Goal: Task Accomplishment & Management: Manage account settings

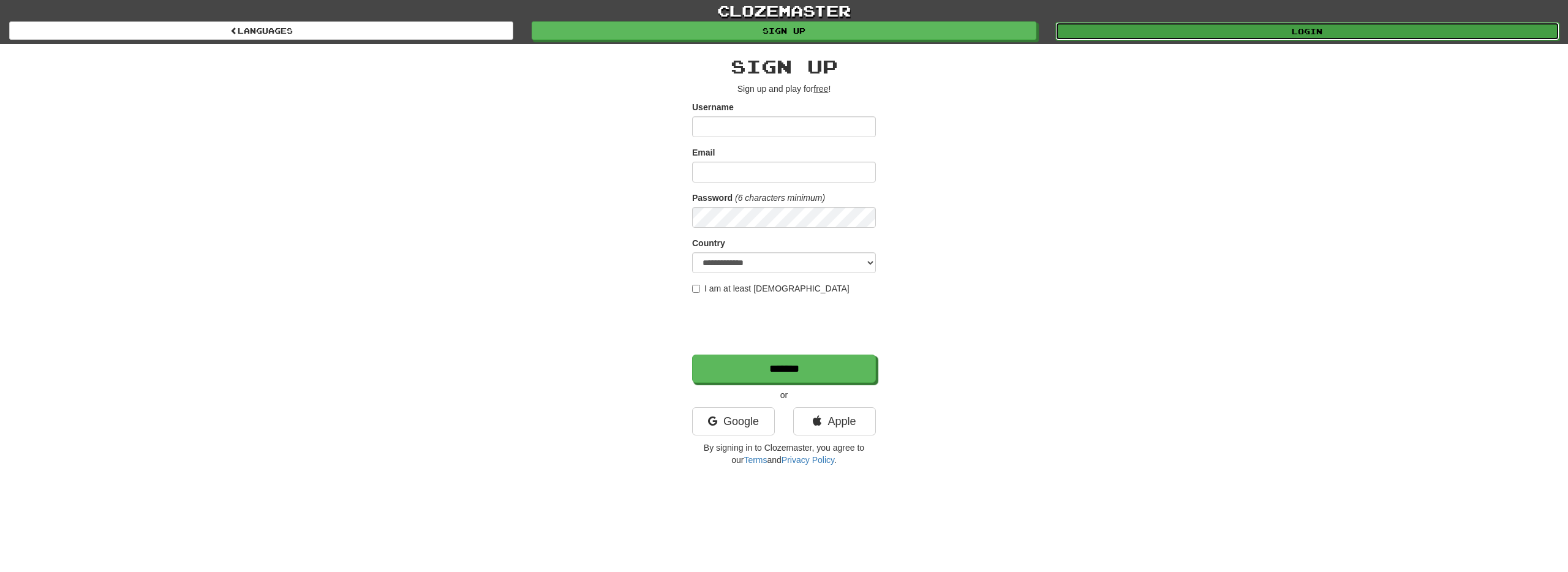
click at [1295, 36] on link "Login" at bounding box center [1307, 31] width 504 height 18
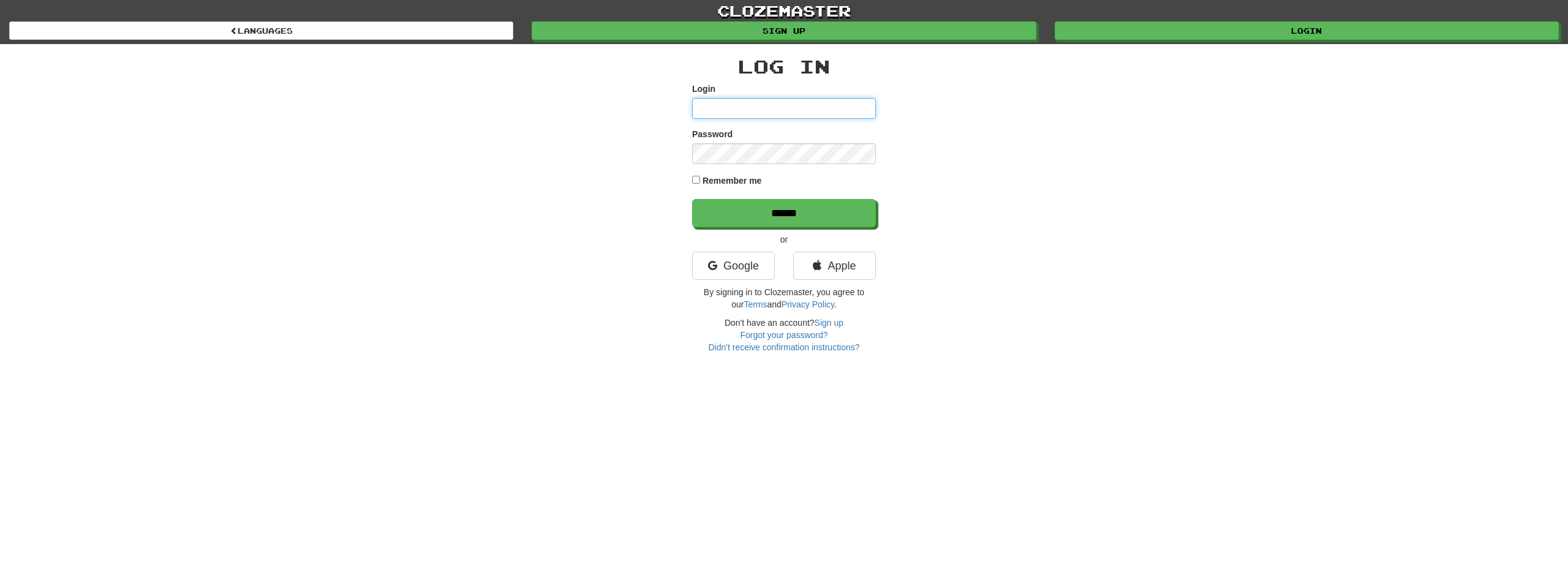
type input "******"
click at [754, 179] on label "Remember me" at bounding box center [732, 180] width 60 height 12
click at [787, 222] on input "******" at bounding box center [785, 214] width 184 height 28
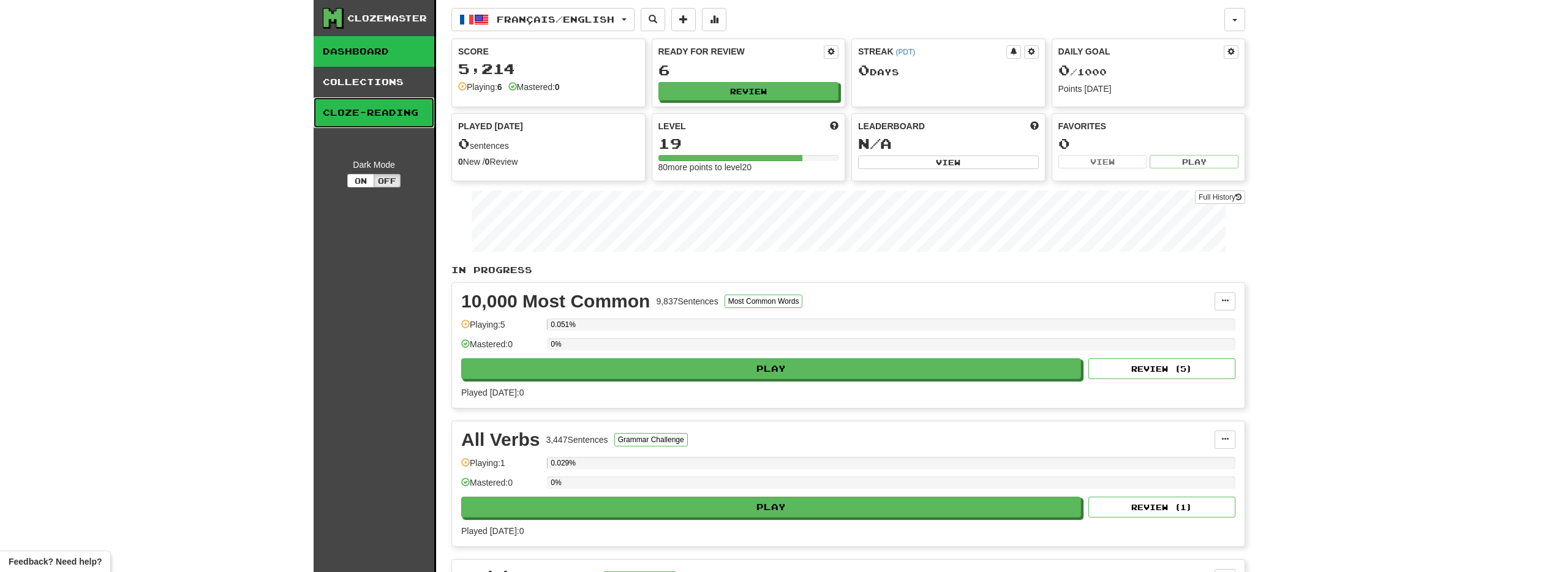
click at [388, 115] on link "Cloze-Reading" at bounding box center [374, 112] width 121 height 31
click at [388, 87] on link "Collections" at bounding box center [374, 82] width 121 height 31
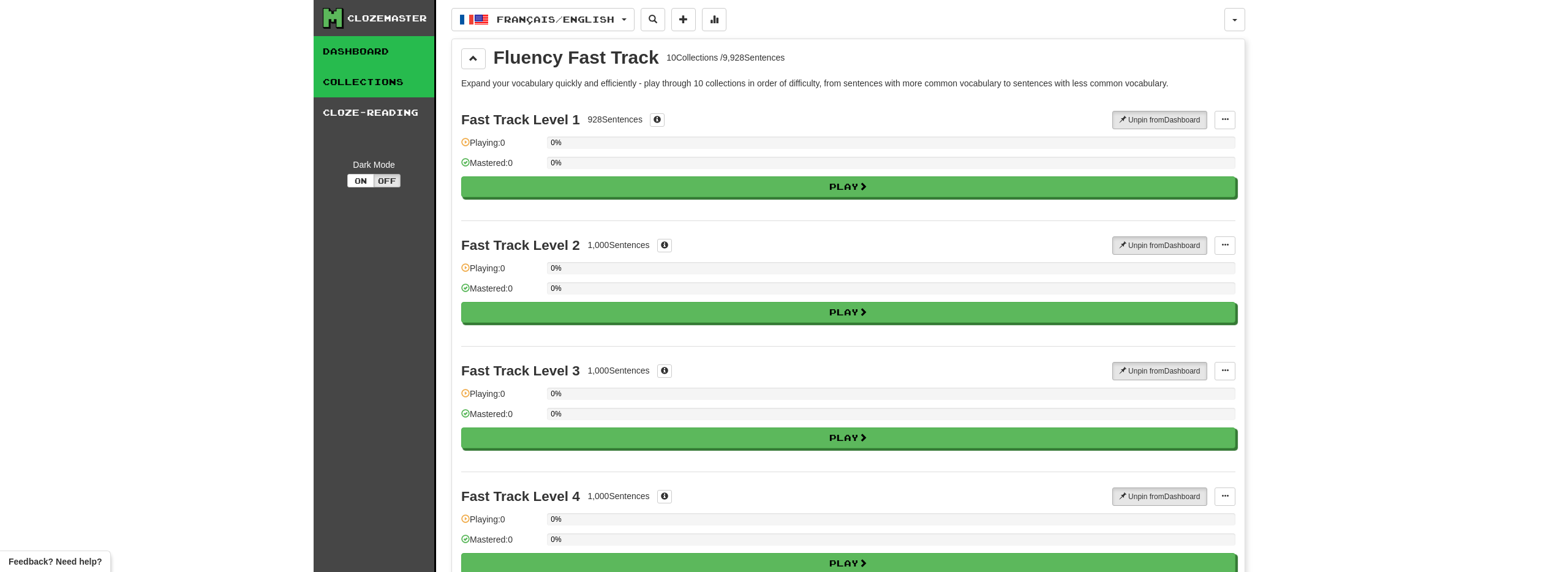
click at [385, 57] on link "Dashboard" at bounding box center [374, 51] width 121 height 31
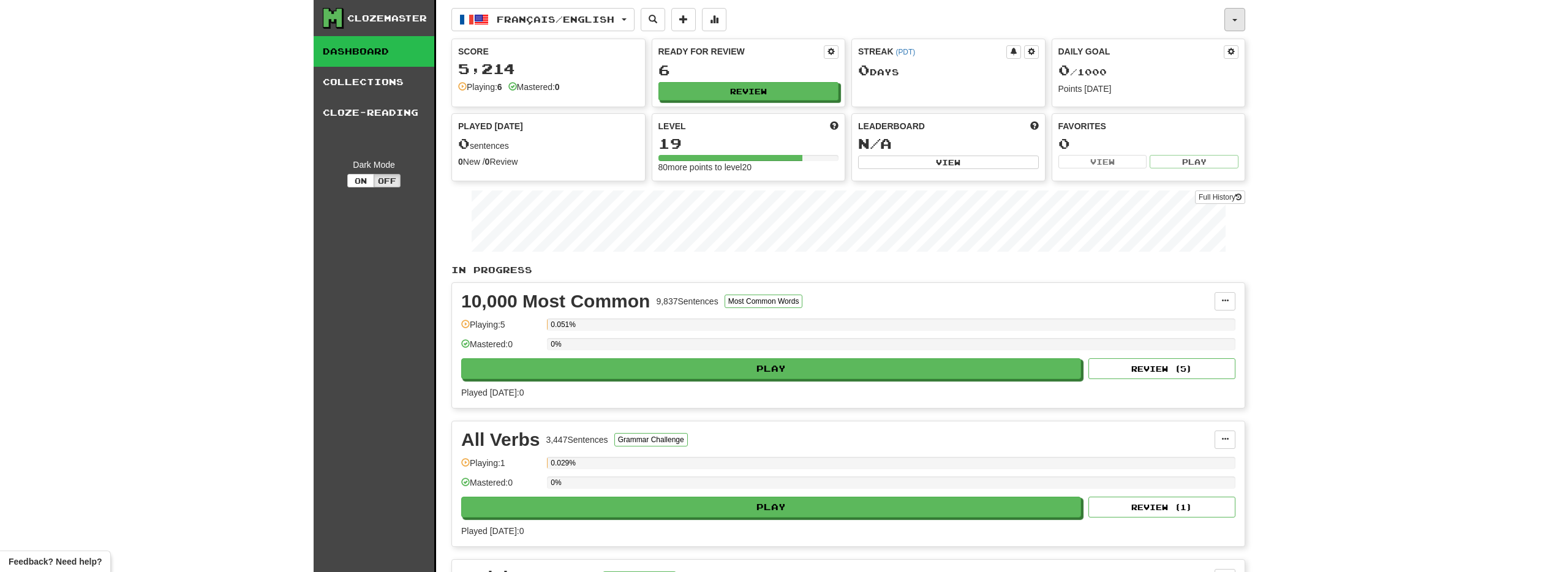
click at [1234, 9] on button "button" at bounding box center [1235, 20] width 21 height 24
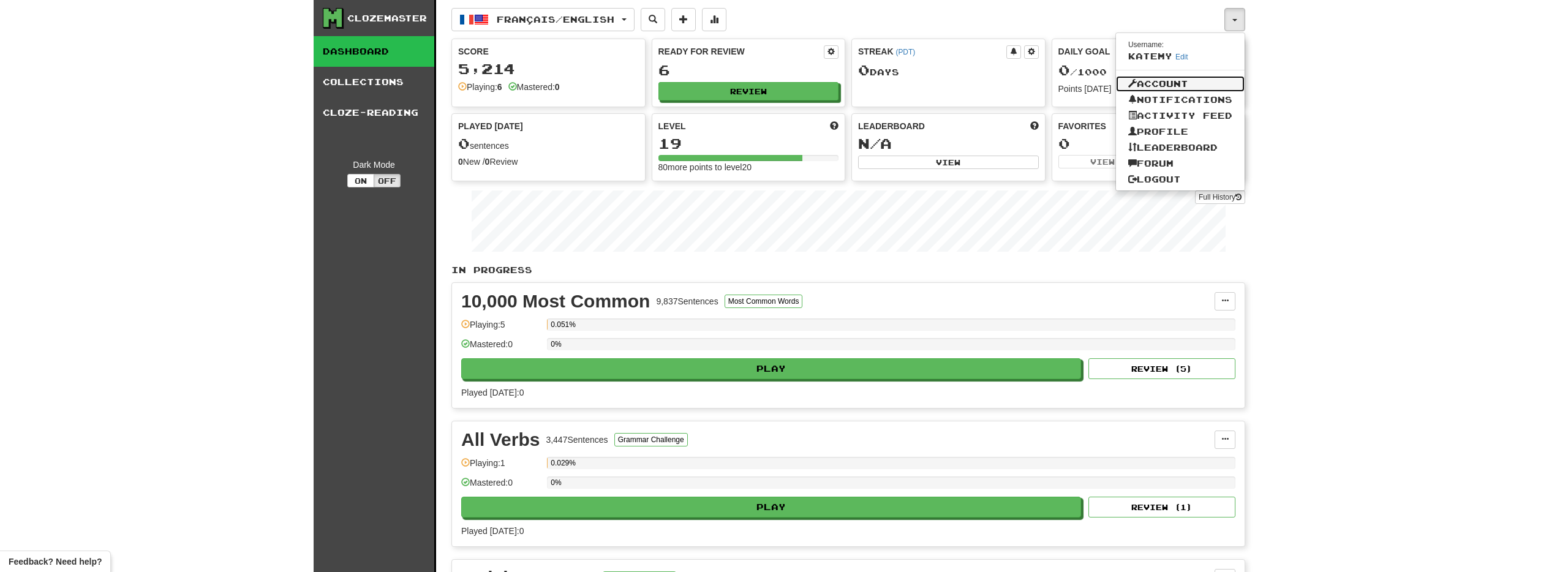
click at [1178, 81] on link "Account" at bounding box center [1180, 84] width 129 height 16
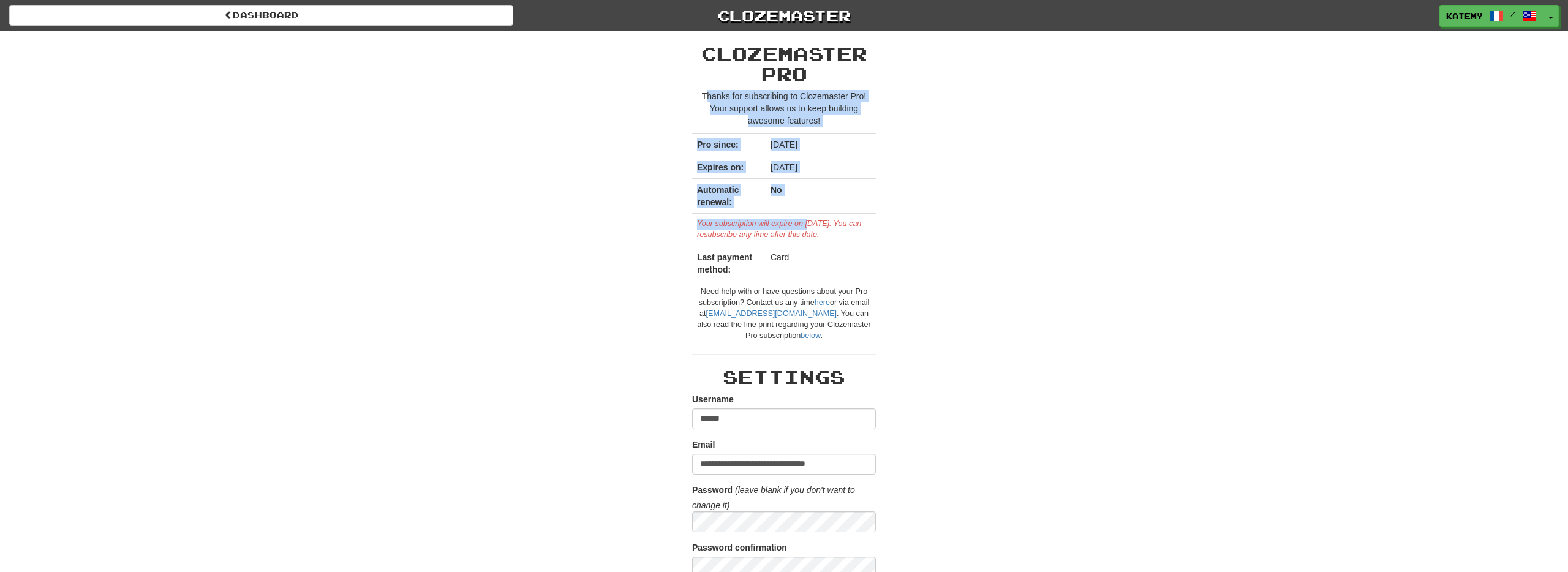
drag, startPoint x: 809, startPoint y: 222, endPoint x: 705, endPoint y: 99, distance: 161.1
click at [705, 99] on div "Clozemaster Pro Thanks for subscribing to Clozemaster Pro! Your support allows …" at bounding box center [784, 193] width 184 height 298
click at [705, 99] on p "Thanks for subscribing to Clozemaster Pro! Your support allows us to keep build…" at bounding box center [784, 108] width 184 height 37
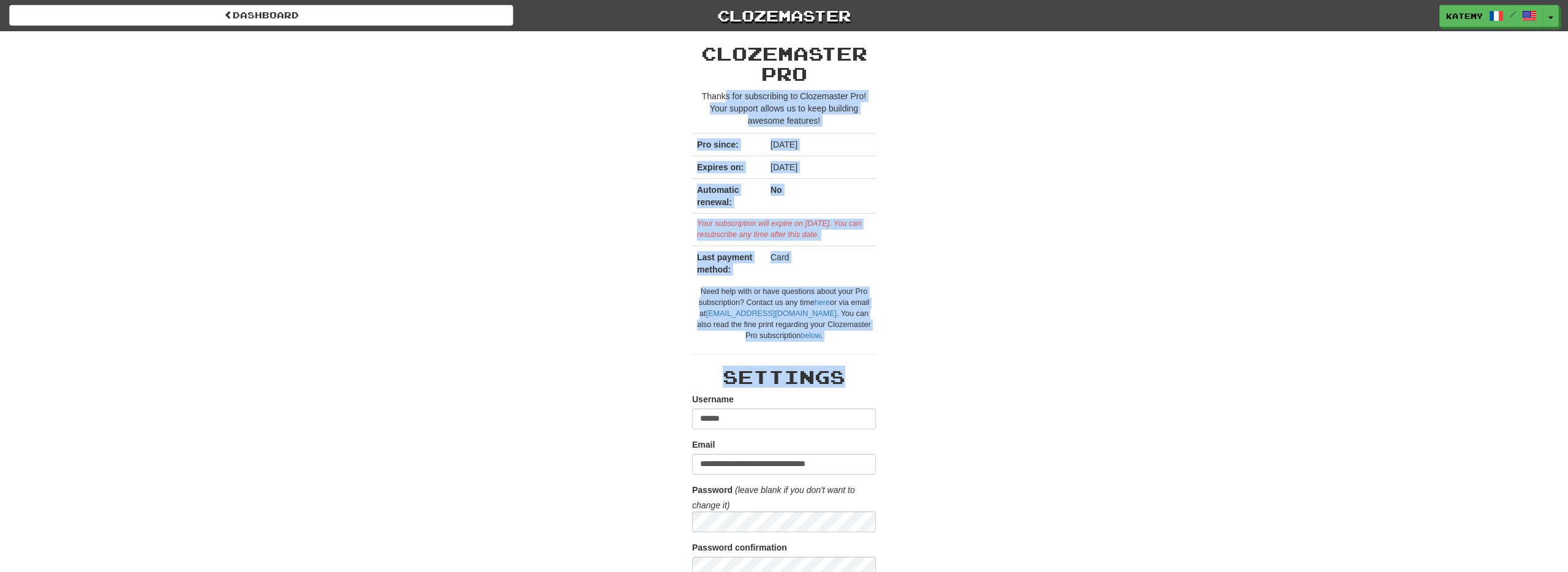
drag, startPoint x: 724, startPoint y: 100, endPoint x: 886, endPoint y: 394, distance: 335.7
